Goal: Transaction & Acquisition: Book appointment/travel/reservation

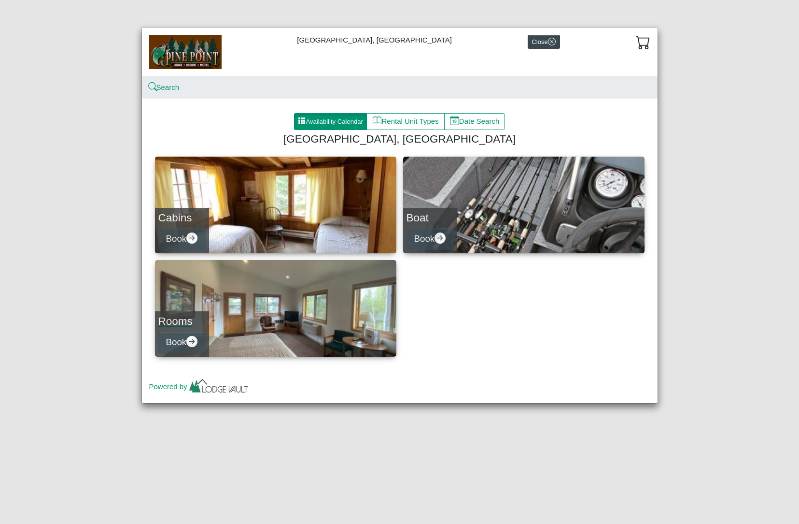
click at [294, 322] on link "Rooms Book" at bounding box center [275, 308] width 241 height 97
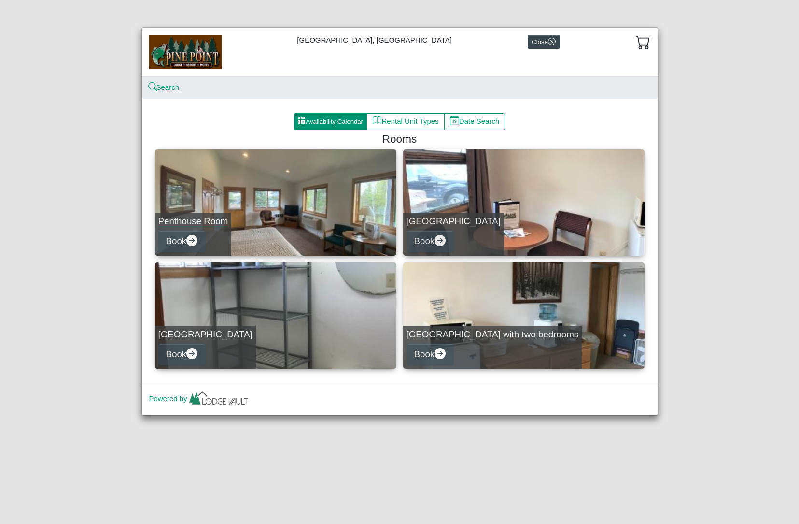
click at [275, 192] on link "Penthouse Room Book" at bounding box center [275, 202] width 241 height 106
select select "*"
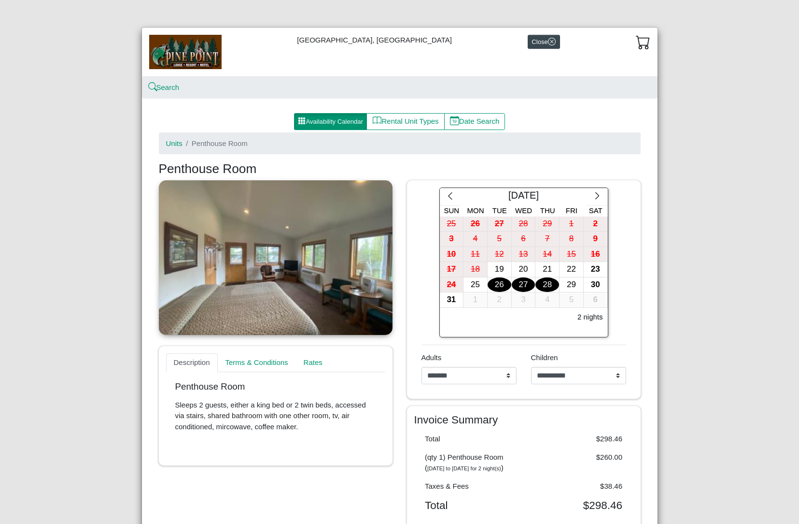
scroll to position [71, 0]
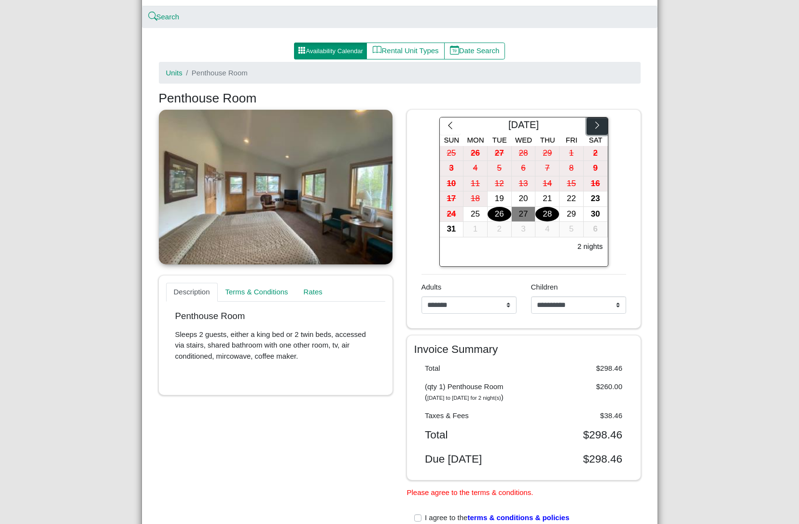
click at [593, 124] on icon "chevron right" at bounding box center [597, 125] width 9 height 9
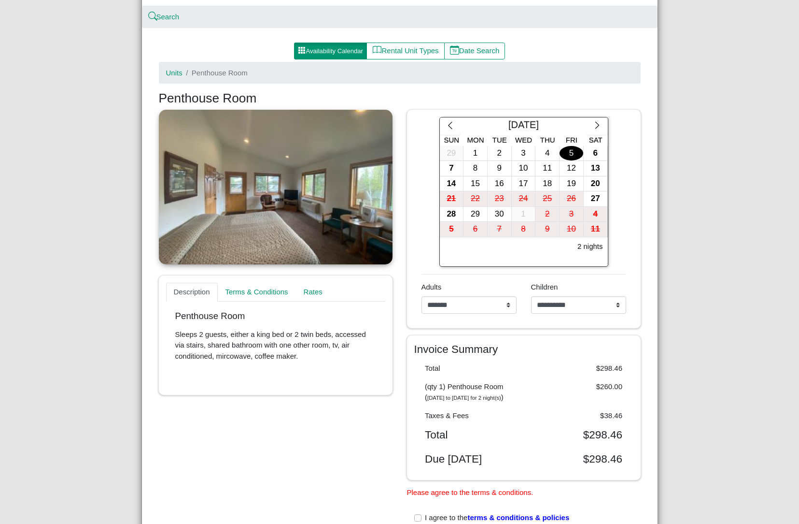
click at [577, 153] on div "5" at bounding box center [572, 153] width 24 height 15
click at [587, 151] on div "6" at bounding box center [596, 153] width 24 height 15
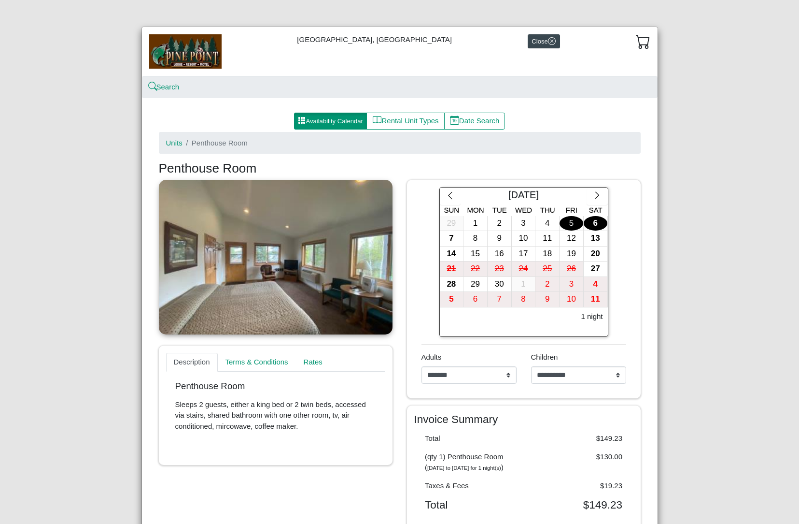
scroll to position [0, 0]
